Goal: Transaction & Acquisition: Purchase product/service

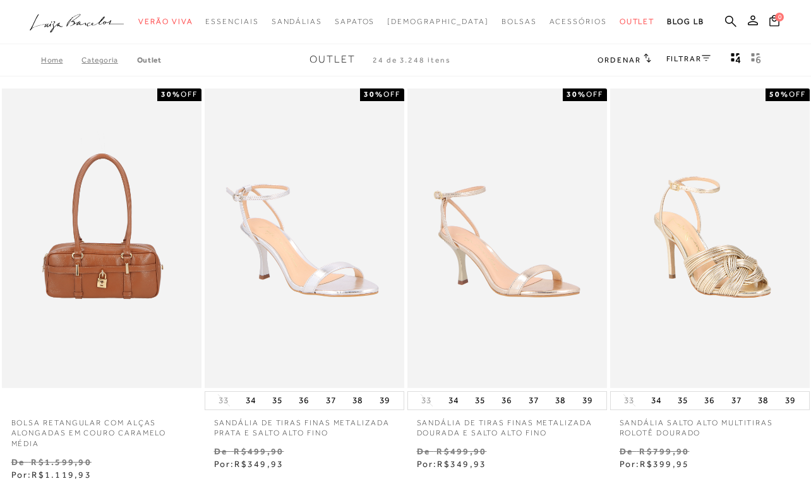
click at [688, 57] on link "FILTRAR" at bounding box center [688, 58] width 44 height 9
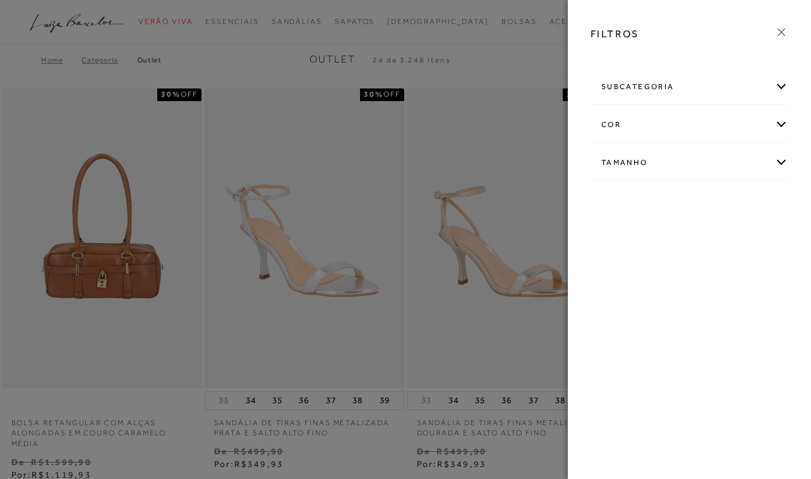
click at [673, 93] on div "subcategoria" at bounding box center [689, 86] width 196 height 33
click at [781, 34] on icon at bounding box center [781, 32] width 14 height 14
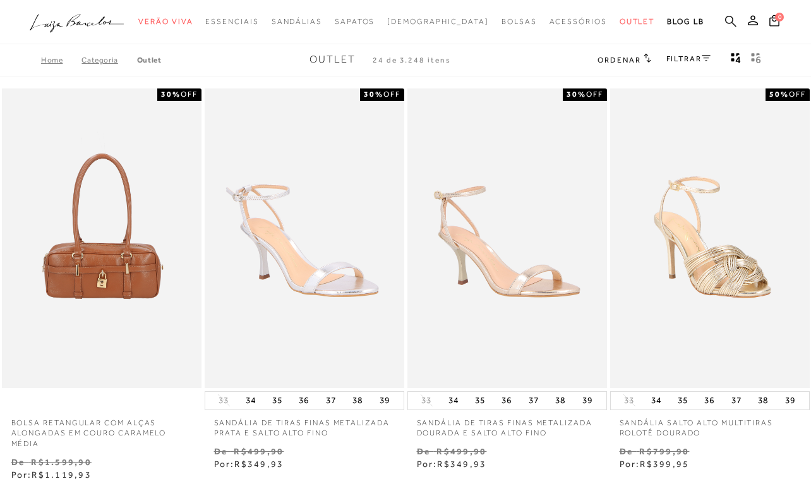
click at [728, 21] on icon at bounding box center [730, 21] width 11 height 12
click at [726, 20] on icon at bounding box center [730, 20] width 11 height 11
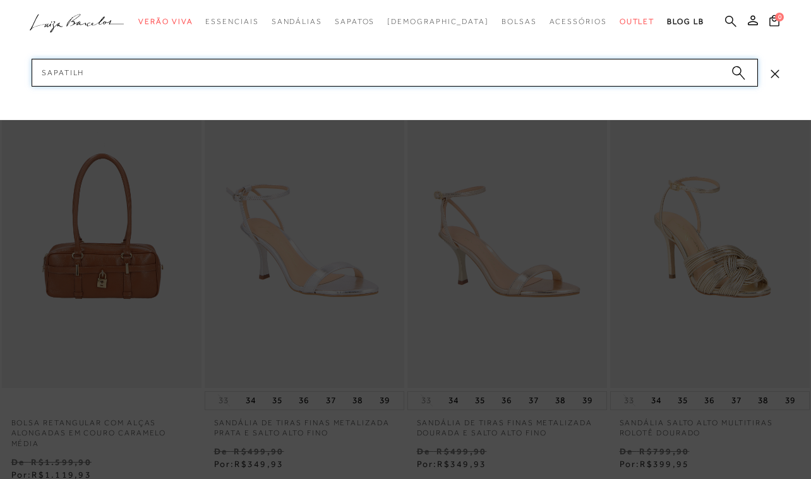
type input "sapatilha"
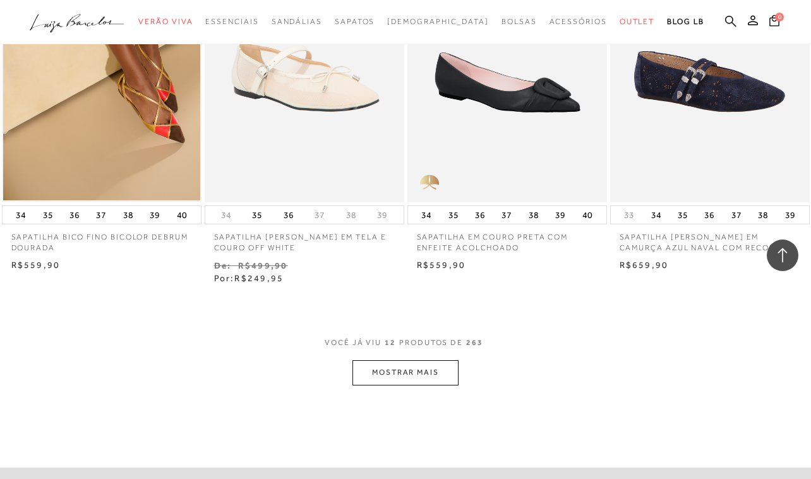
scroll to position [1002, 0]
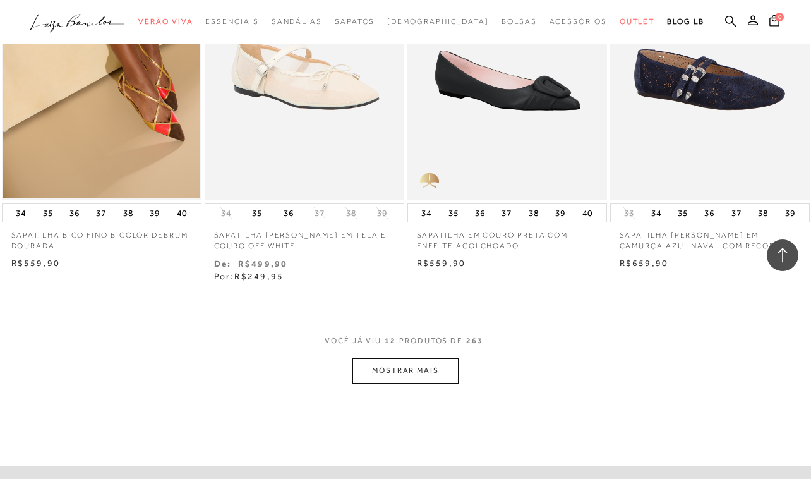
click at [417, 375] on button "MOSTRAR MAIS" at bounding box center [405, 370] width 106 height 25
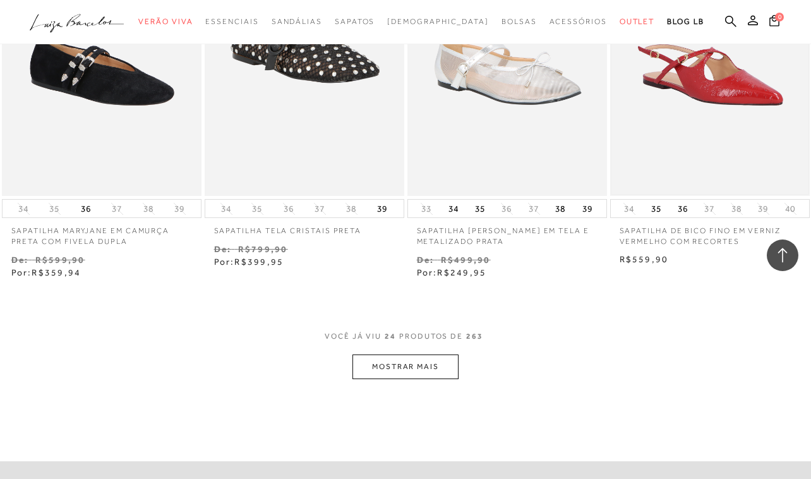
scroll to position [2191, 0]
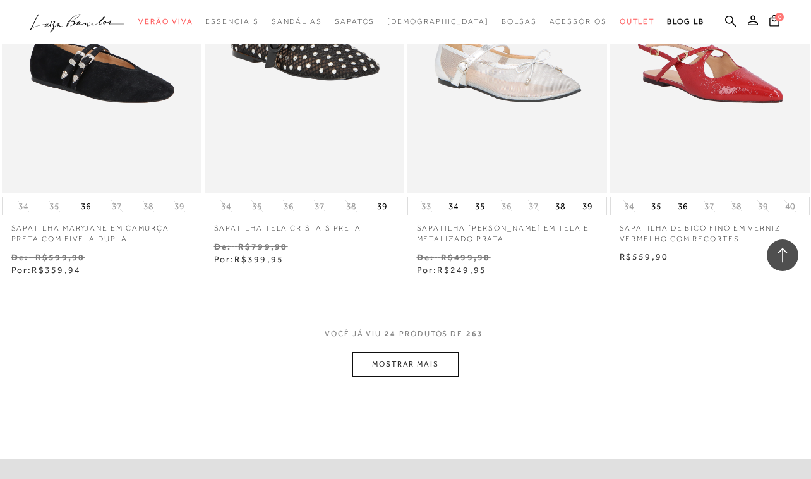
click at [404, 352] on button "MOSTRAR MAIS" at bounding box center [405, 364] width 106 height 25
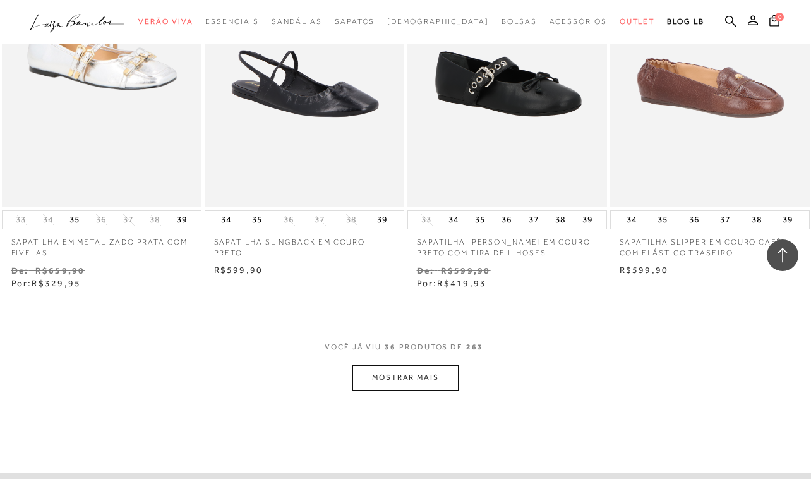
scroll to position [3362, 0]
click at [395, 370] on button "MOSTRAR MAIS" at bounding box center [405, 377] width 106 height 25
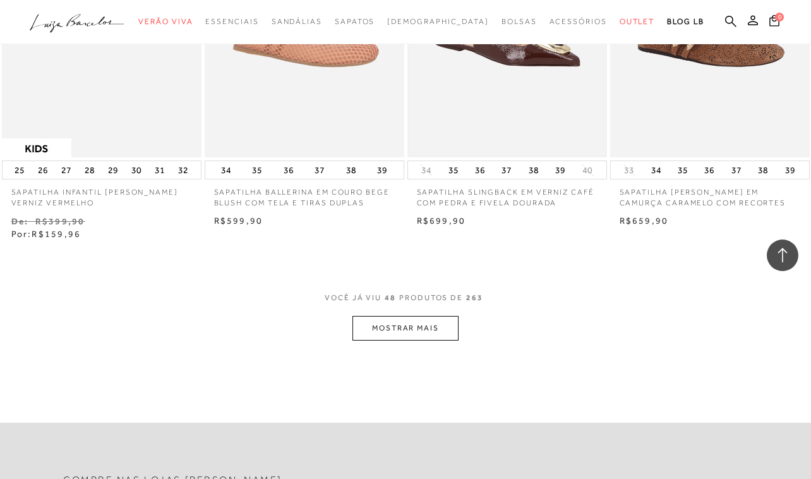
scroll to position [4596, 0]
click at [433, 316] on button "MOSTRAR MAIS" at bounding box center [405, 328] width 106 height 25
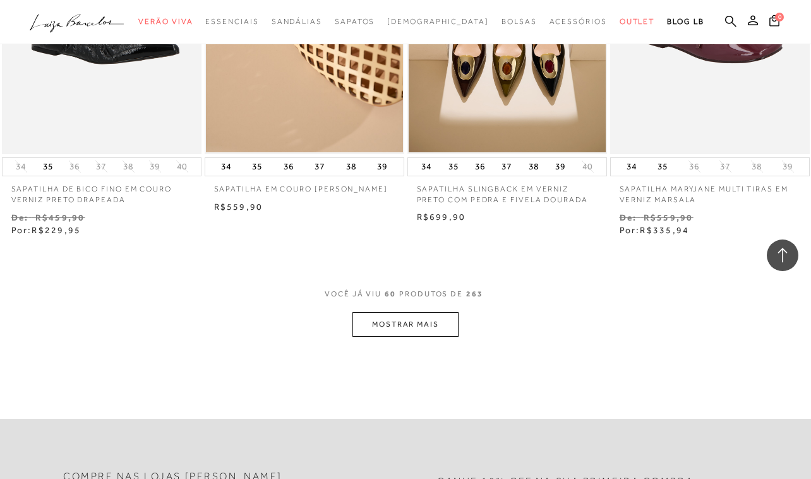
scroll to position [5797, 0]
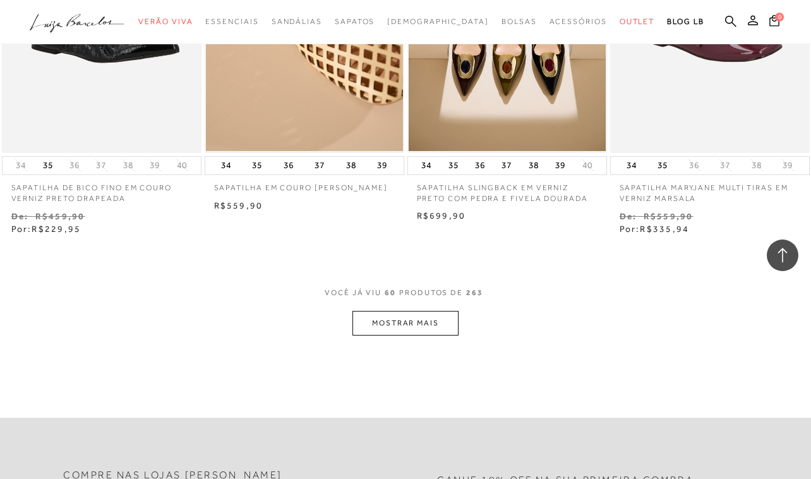
click at [426, 311] on button "MOSTRAR MAIS" at bounding box center [405, 323] width 106 height 25
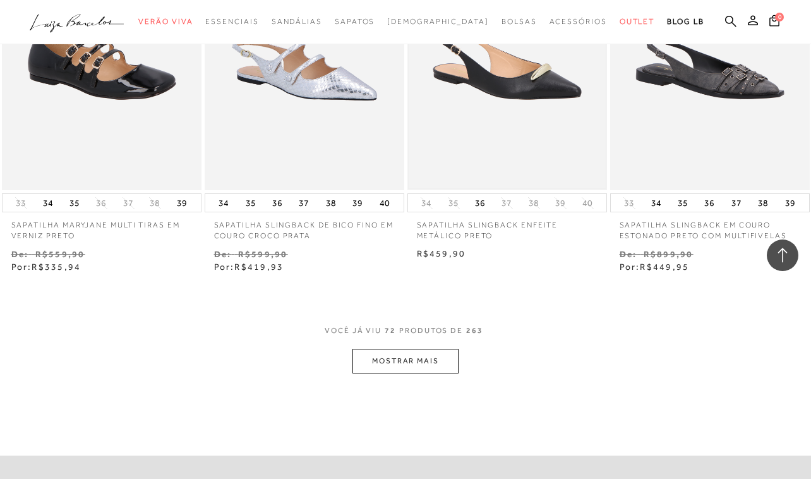
scroll to position [6951, 0]
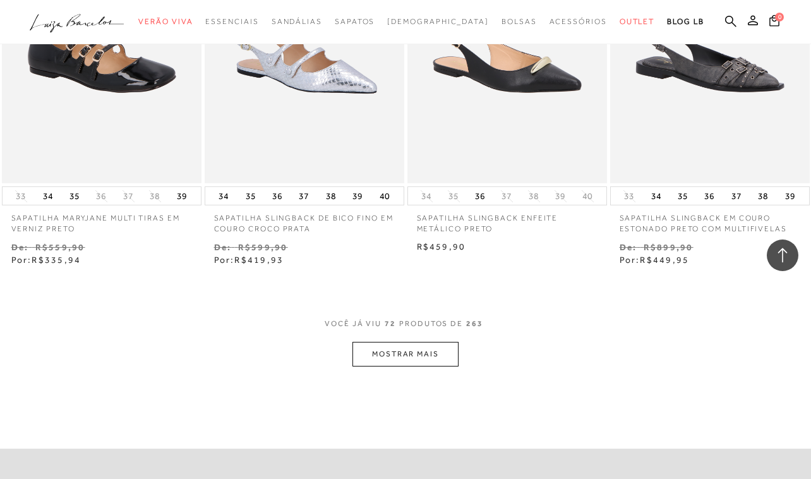
click at [397, 342] on button "MOSTRAR MAIS" at bounding box center [405, 354] width 106 height 25
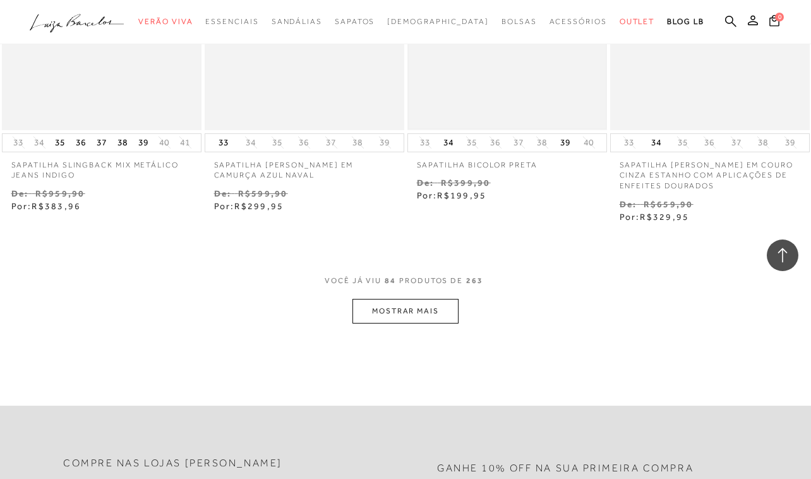
scroll to position [8202, 0]
click at [412, 296] on button "MOSTRAR MAIS" at bounding box center [405, 308] width 106 height 25
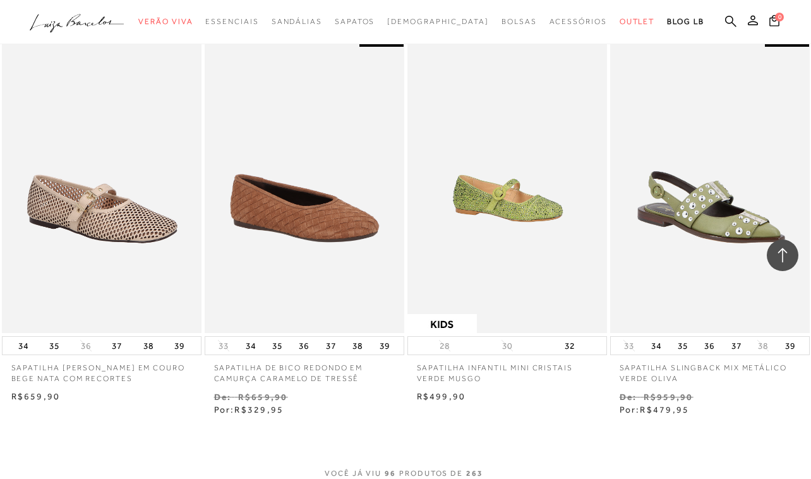
scroll to position [9192, 0]
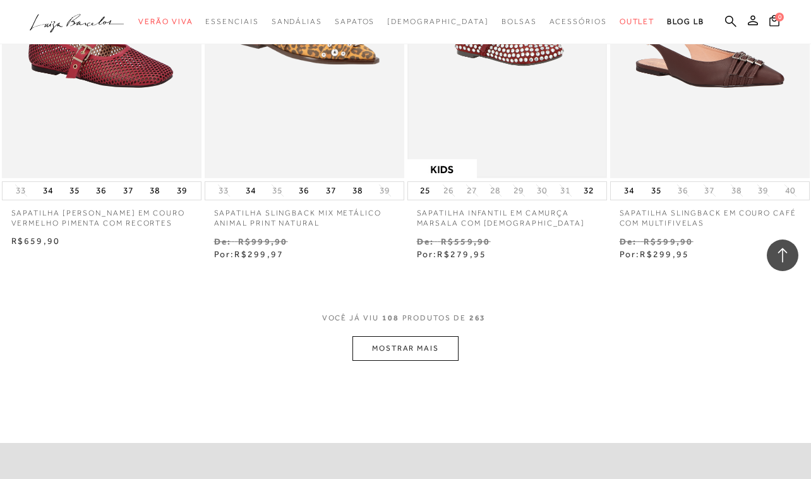
scroll to position [10580, 0]
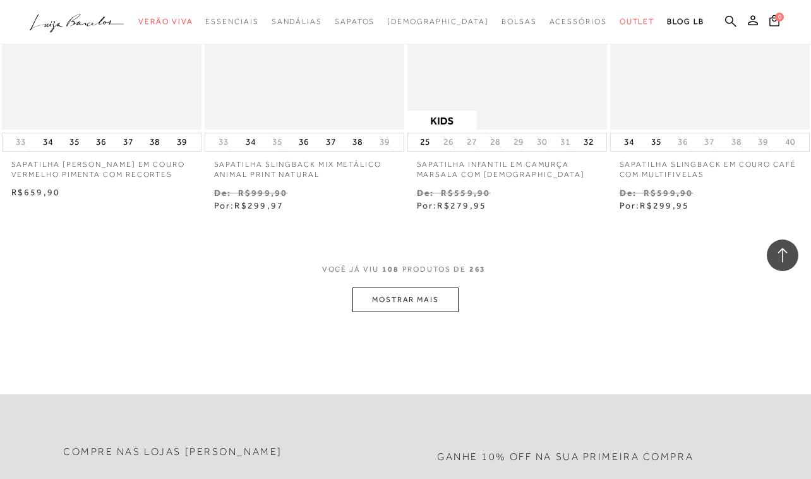
click at [428, 287] on button "MOSTRAR MAIS" at bounding box center [405, 299] width 106 height 25
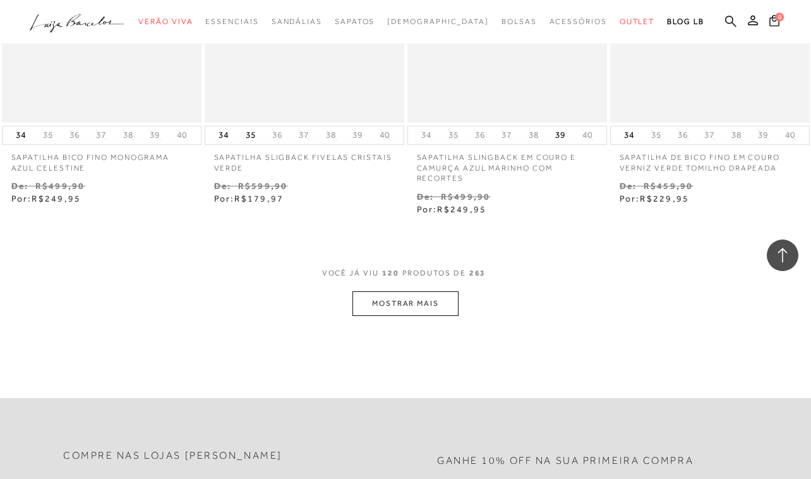
scroll to position [11795, 0]
click at [395, 289] on button "MOSTRAR MAIS" at bounding box center [405, 301] width 106 height 25
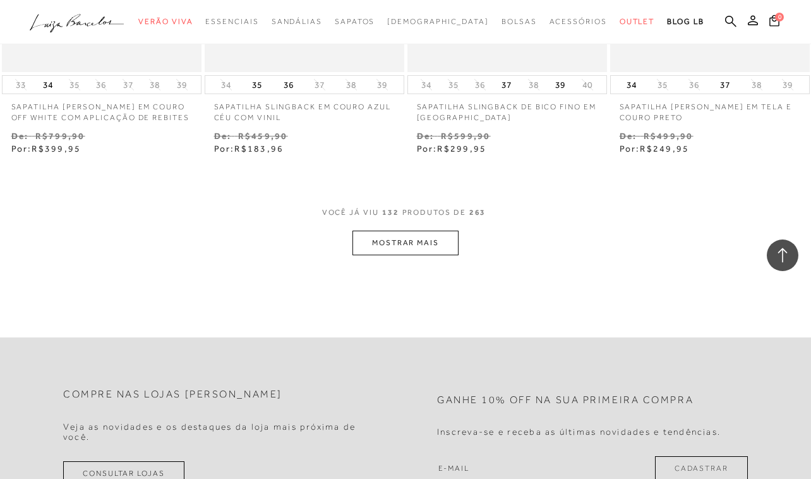
scroll to position [13040, 0]
click at [394, 229] on button "MOSTRAR MAIS" at bounding box center [405, 241] width 106 height 25
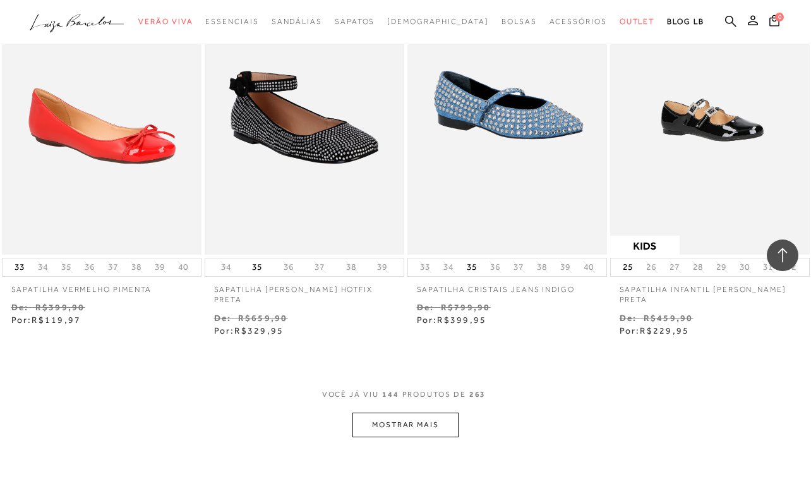
scroll to position [14104, 0]
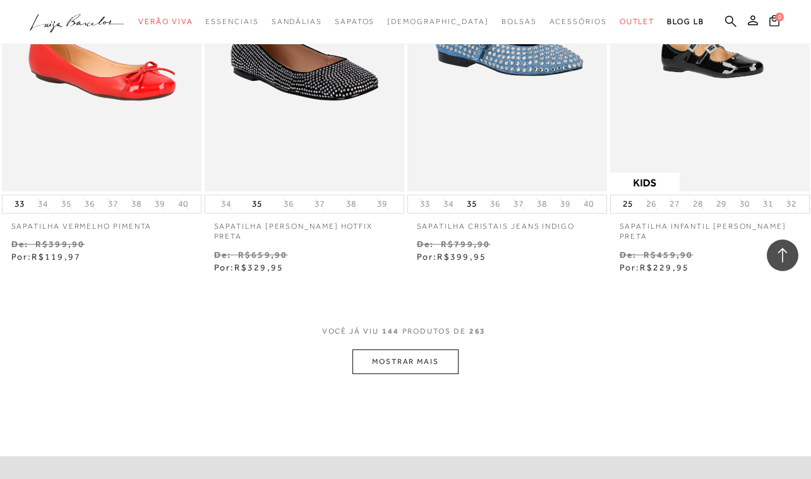
click at [393, 349] on button "MOSTRAR MAIS" at bounding box center [405, 361] width 106 height 25
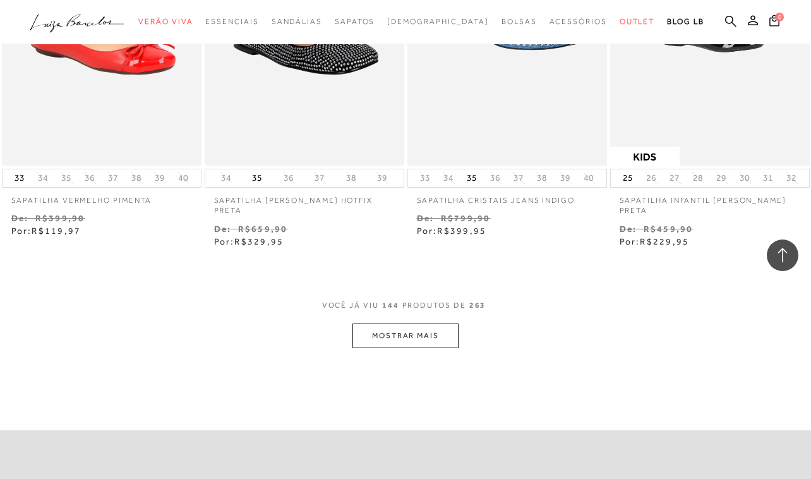
scroll to position [14131, 0]
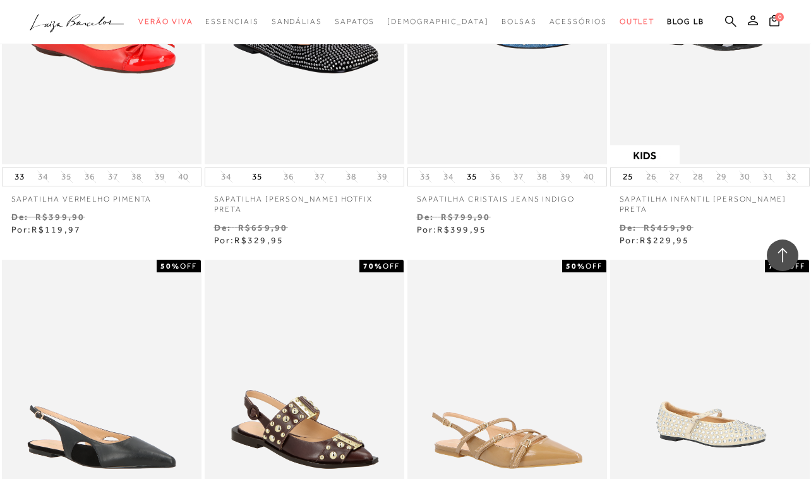
click at [408, 273] on div "SAPATILHA SLINGBACK FIVELAS BEGE ARGILA" at bounding box center [507, 409] width 200 height 299
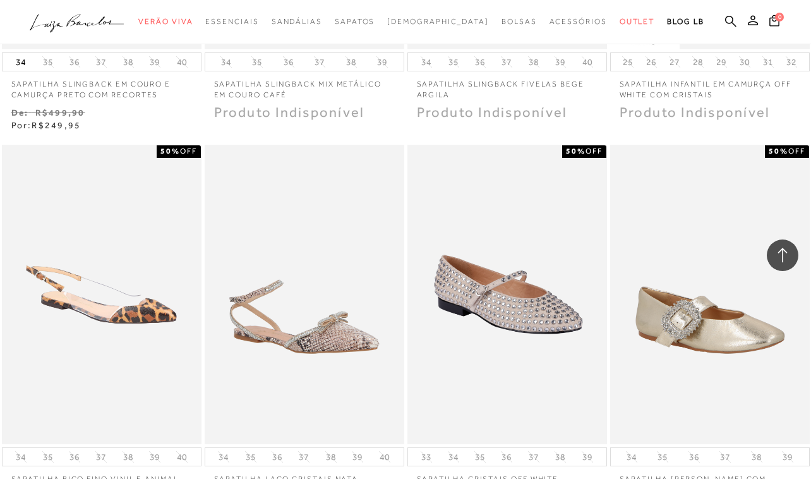
scroll to position [14700, 0]
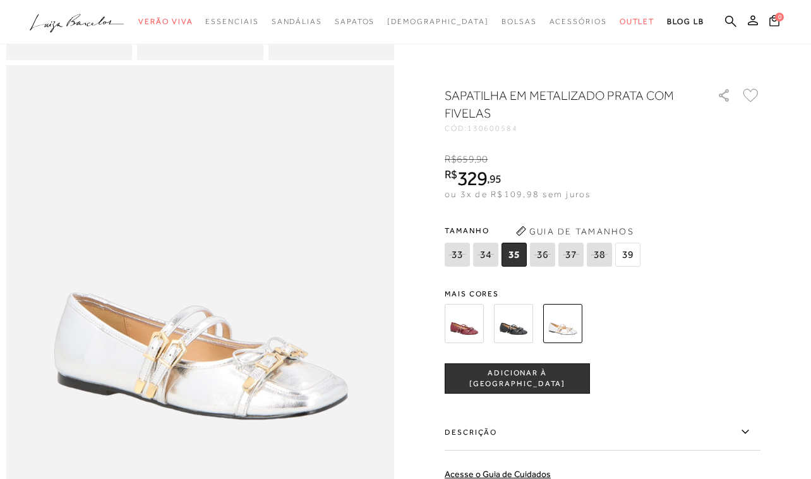
scroll to position [516, 0]
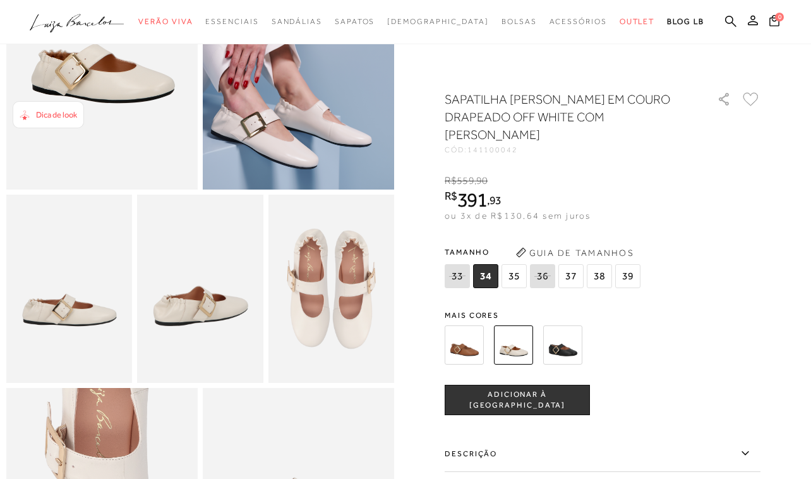
scroll to position [188, 0]
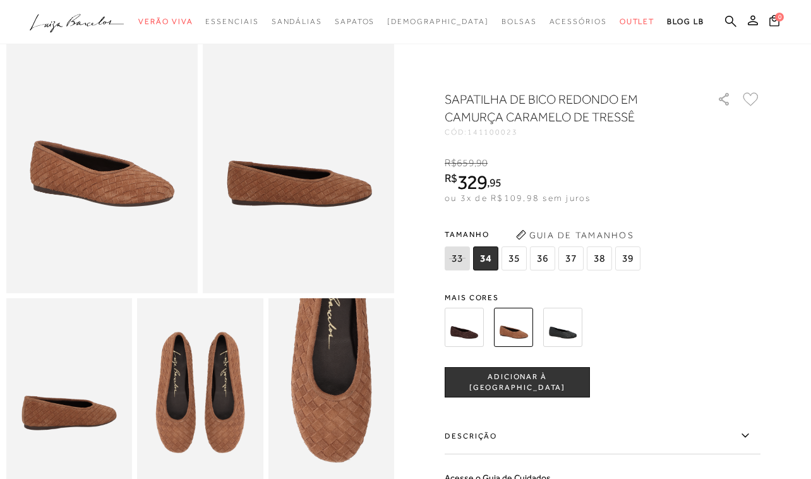
scroll to position [83, 0]
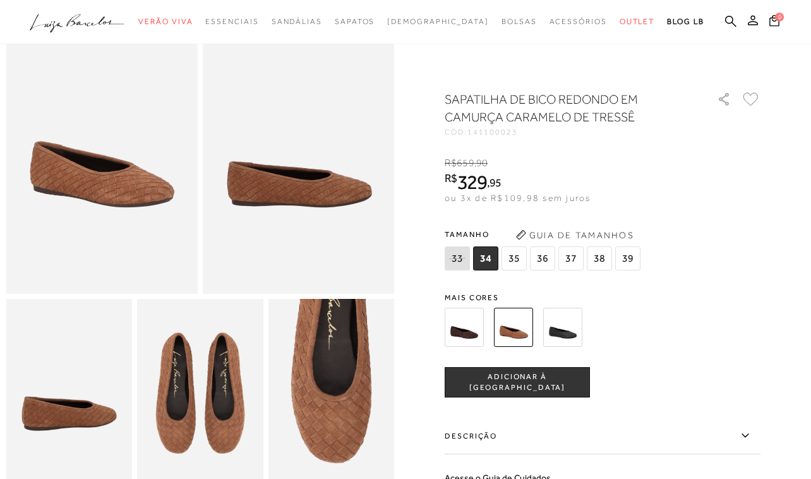
click at [565, 330] on img at bounding box center [562, 327] width 39 height 39
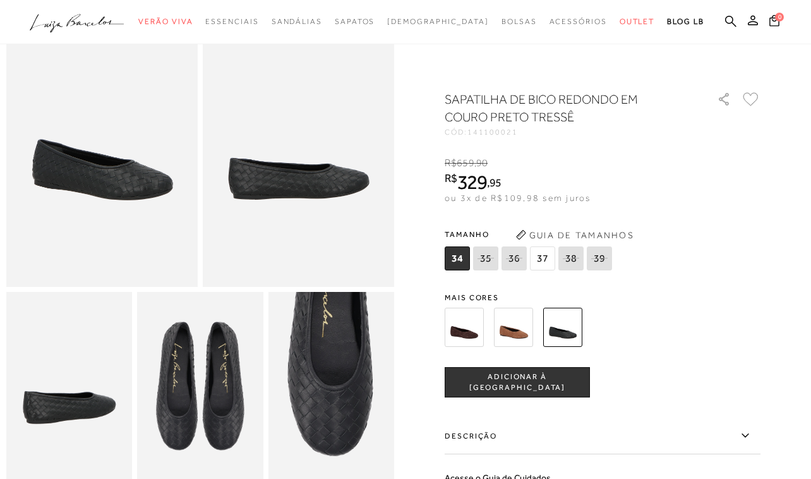
scroll to position [89, 0]
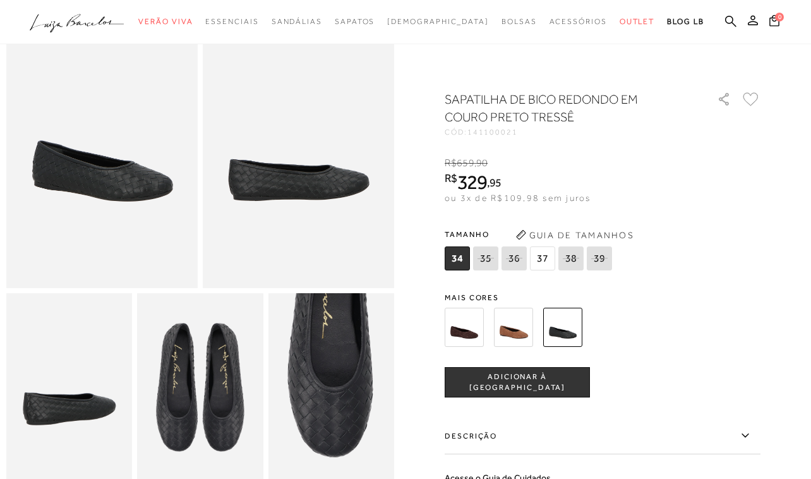
click at [457, 327] on img at bounding box center [464, 327] width 39 height 39
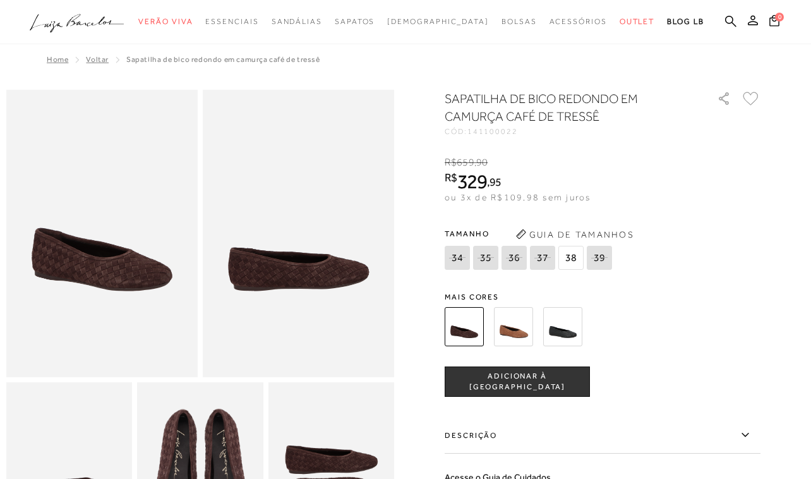
scroll to position [34, 0]
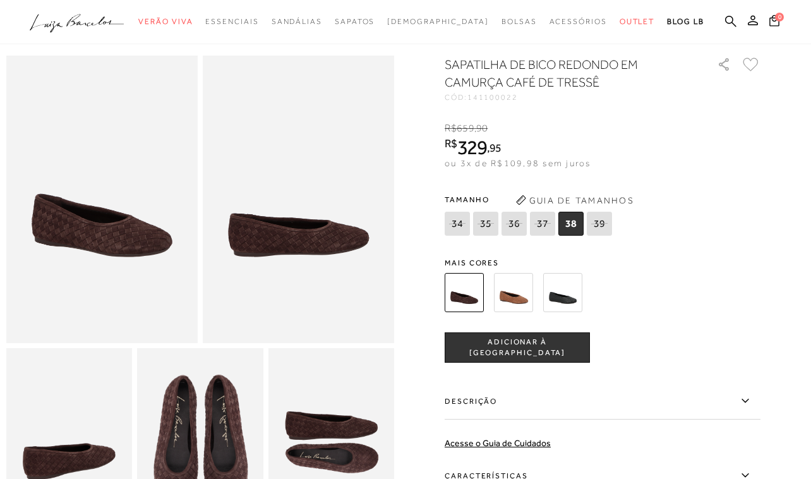
click at [514, 306] on img at bounding box center [513, 292] width 39 height 39
